Goal: Navigation & Orientation: Find specific page/section

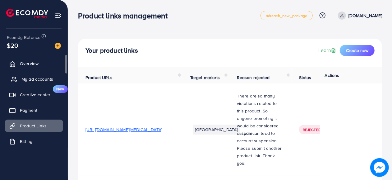
click at [39, 77] on span "My ad accounts" at bounding box center [37, 79] width 32 height 6
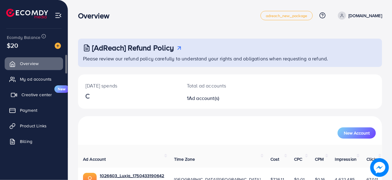
click at [29, 94] on span "Creative center" at bounding box center [36, 94] width 30 height 6
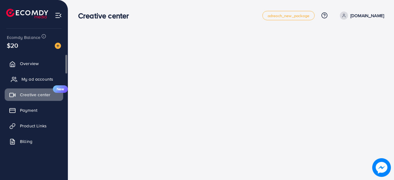
click at [34, 78] on span "My ad accounts" at bounding box center [37, 79] width 32 height 6
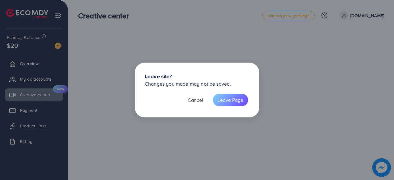
click at [196, 101] on button "Cancel" at bounding box center [195, 100] width 25 height 12
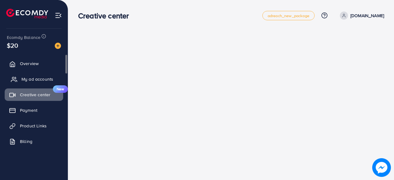
click at [39, 83] on link "My ad accounts" at bounding box center [34, 79] width 58 height 12
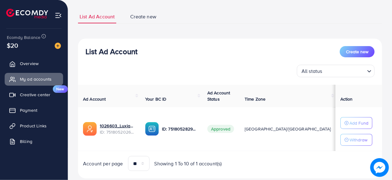
scroll to position [36, 0]
click at [35, 122] on span "Product Links" at bounding box center [34, 125] width 27 height 6
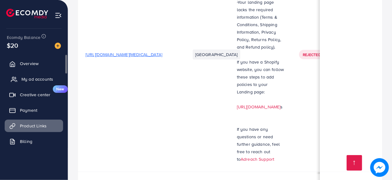
click at [37, 75] on link "My ad accounts" at bounding box center [34, 79] width 58 height 12
